Goal: Navigation & Orientation: Understand site structure

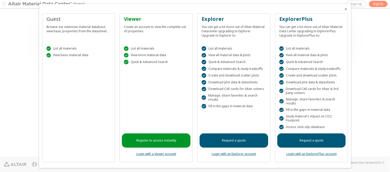
click at [343, 9] on icon "Close" at bounding box center [345, 9] width 4 height 4
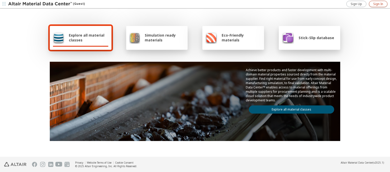
click at [378, 4] on span "Sign In" at bounding box center [378, 4] width 10 height 4
click at [86, 38] on span "Explore all material classes" at bounding box center [89, 38] width 40 height 10
click at [289, 108] on link "Explore all material classes" at bounding box center [291, 109] width 85 height 8
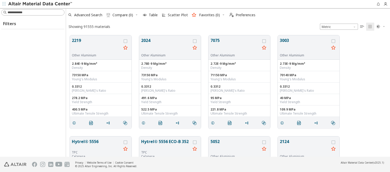
scroll to position [121, 320]
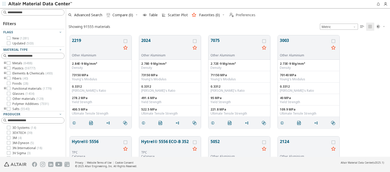
click at [241, 15] on span "Preferences" at bounding box center [245, 15] width 20 height 4
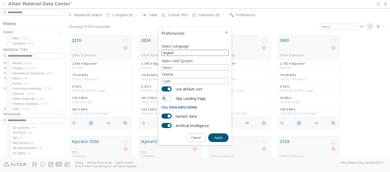
click at [195, 53] on span "English" at bounding box center [194, 53] width 67 height 6
click at [195, 65] on span "Deutsch" at bounding box center [194, 66] width 63 height 4
click at [218, 137] on span "Apply" at bounding box center [218, 137] width 8 height 4
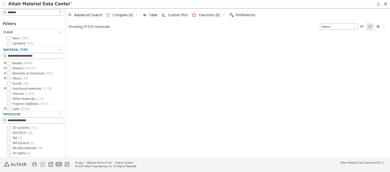
type input "*******"
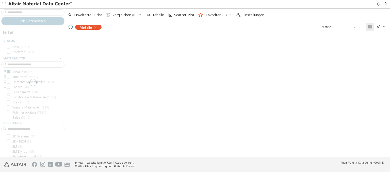
scroll to position [120, 320]
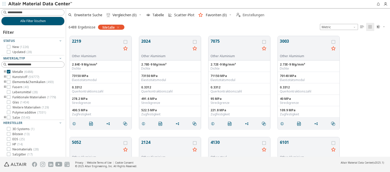
click at [250, 15] on span "Einstellungen" at bounding box center [253, 15] width 22 height 4
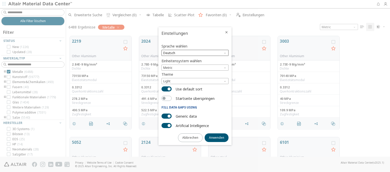
click at [195, 53] on span "Deutsch" at bounding box center [194, 53] width 67 height 6
click at [195, 59] on span "English" at bounding box center [194, 60] width 63 height 4
click at [216, 137] on span "Anwenden" at bounding box center [216, 137] width 15 height 4
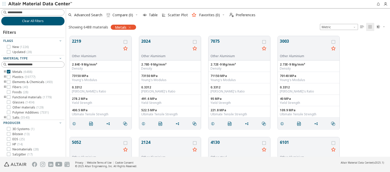
click at [31, 21] on span "Clear All Filters" at bounding box center [33, 21] width 22 height 4
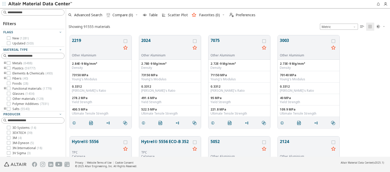
scroll to position [121, 320]
click at [40, 4] on img at bounding box center [40, 4] width 65 height 5
